Goal: Information Seeking & Learning: Learn about a topic

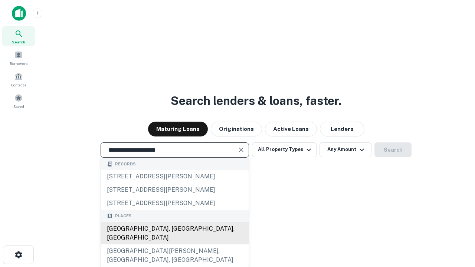
click at [174, 245] on div "[GEOGRAPHIC_DATA], [GEOGRAPHIC_DATA], [GEOGRAPHIC_DATA]" at bounding box center [175, 233] width 148 height 22
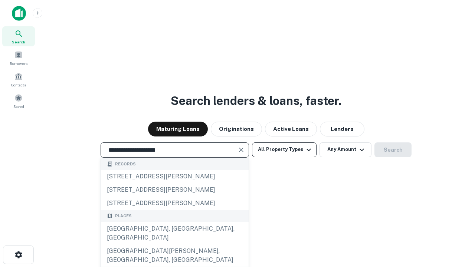
click at [284, 150] on button "All Property Types" at bounding box center [284, 150] width 65 height 15
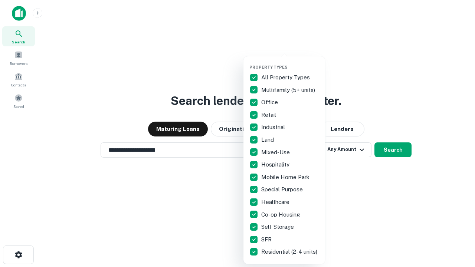
type input "**********"
click at [290, 62] on button "button" at bounding box center [290, 62] width 82 height 0
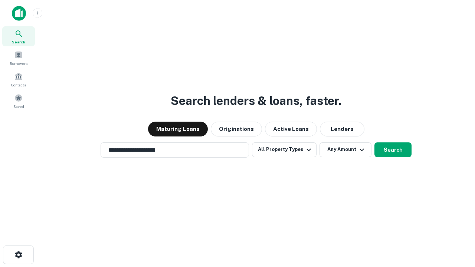
scroll to position [4, 89]
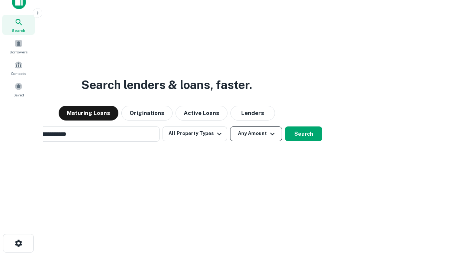
click at [230, 127] on button "Any Amount" at bounding box center [256, 134] width 52 height 15
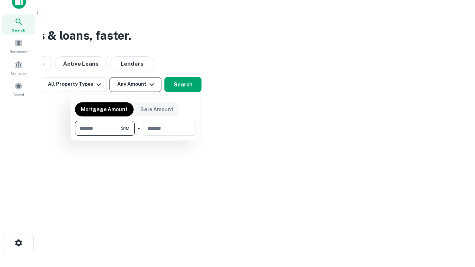
type input "*******"
click at [135, 136] on button "button" at bounding box center [135, 136] width 121 height 0
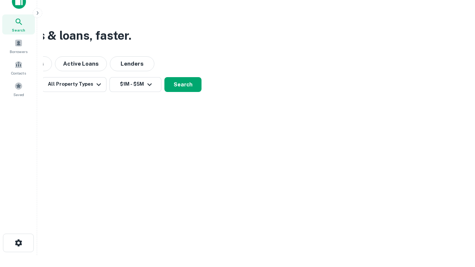
scroll to position [12, 0]
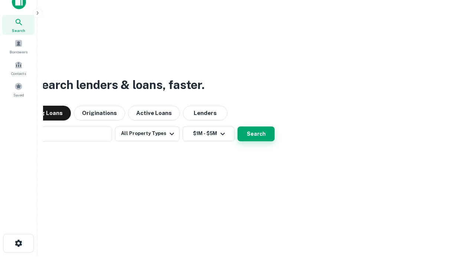
click at [238, 127] on button "Search" at bounding box center [256, 134] width 37 height 15
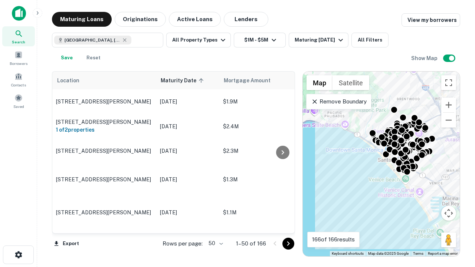
click at [215, 243] on body "Search Borrowers Contacts Saved Maturing Loans Originations Active Loans Lender…" at bounding box center [237, 133] width 475 height 267
click at [215, 225] on li "25" at bounding box center [215, 224] width 22 height 13
